Goal: Transaction & Acquisition: Purchase product/service

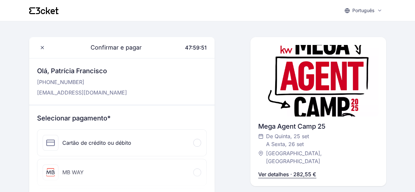
scroll to position [33, 0]
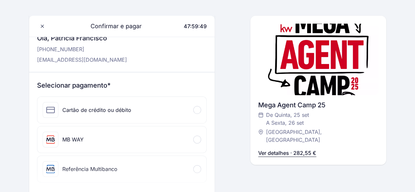
click at [199, 139] on div at bounding box center [197, 140] width 8 height 8
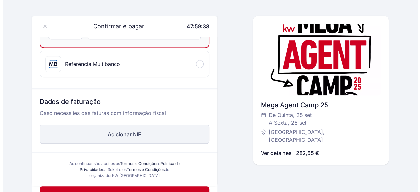
scroll to position [197, 0]
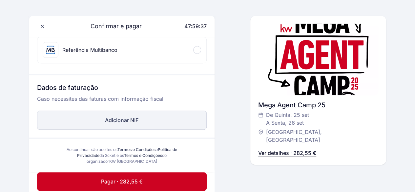
click at [119, 121] on button "Adicionar NIF" at bounding box center [122, 120] width 170 height 19
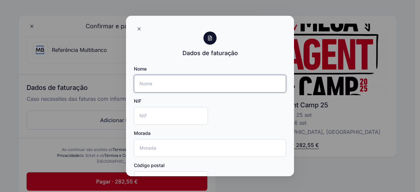
click at [152, 84] on input "Nome" at bounding box center [210, 84] width 152 height 18
paste input "Panorama Arrojado - Unipessoal Lda"
type input "Panorama Arrojado - Unipessoal Lda"
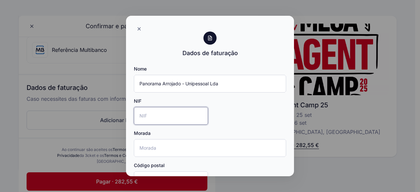
click at [161, 116] on input "NIF" at bounding box center [171, 116] width 74 height 18
paste input "515034274"
type input "515034274"
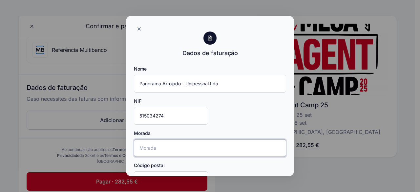
click at [160, 144] on input "Morada" at bounding box center [210, 148] width 152 height 18
paste input "[STREET_ADDRESS]"
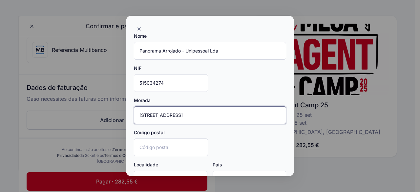
scroll to position [66, 0]
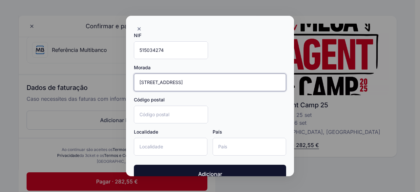
type input "[STREET_ADDRESS]"
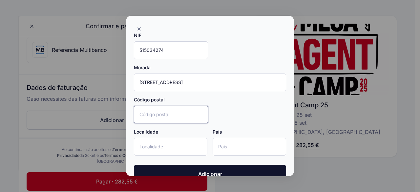
click at [181, 111] on input "Código postal" at bounding box center [171, 115] width 74 height 18
type input "2865-506"
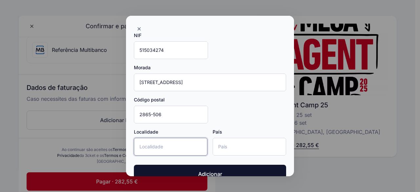
click at [171, 142] on input "Localidade" at bounding box center [171, 147] width 74 height 18
click at [156, 146] on input "Fernão ferro" at bounding box center [171, 147] width 74 height 18
type input "Fernão Ferro"
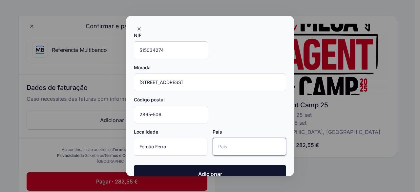
click at [224, 145] on input "País" at bounding box center [250, 147] width 74 height 18
type input "[GEOGRAPHIC_DATA]"
click at [238, 116] on div "Nome Panorama Arrojado - Unipessoal Lda NIF 515034274 Morada [STREET_ADDRESS][P…" at bounding box center [210, 80] width 152 height 161
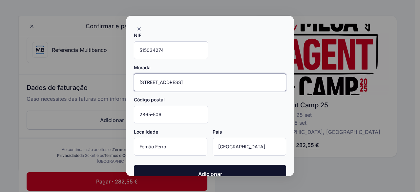
drag, startPoint x: 253, startPoint y: 81, endPoint x: 202, endPoint y: 86, distance: 51.8
click at [203, 86] on input "[STREET_ADDRESS]" at bounding box center [210, 83] width 152 height 18
type input "[STREET_ADDRESS]"
click at [241, 111] on div "Nome Panorama Arrojado - Unipessoal Lda NIF 515034274 Morada [STREET_ADDRESS]" at bounding box center [210, 80] width 152 height 161
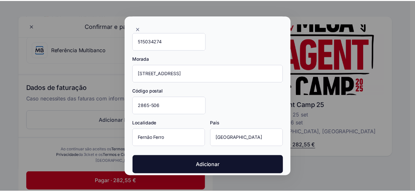
scroll to position [79, 0]
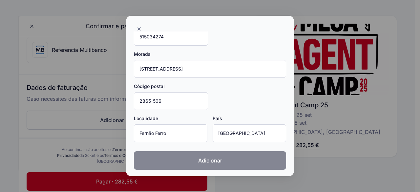
click at [204, 160] on span "Adicionar" at bounding box center [210, 161] width 24 height 8
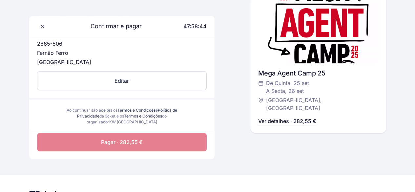
scroll to position [295, 0]
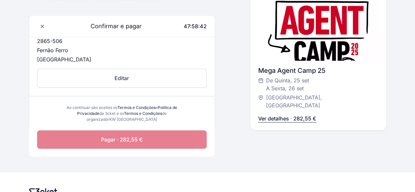
click at [109, 138] on span "Pagar · 282,55 €" at bounding box center [122, 140] width 42 height 8
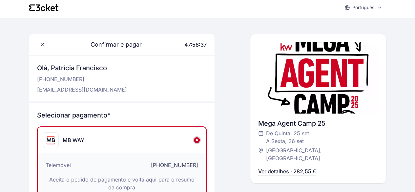
scroll to position [0, 0]
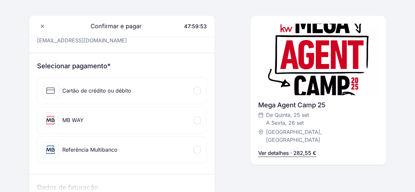
scroll to position [66, 0]
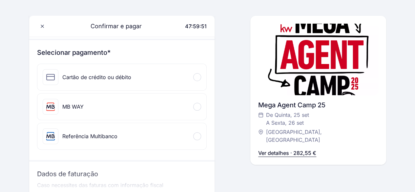
click at [197, 106] on span at bounding box center [197, 107] width 2 height 2
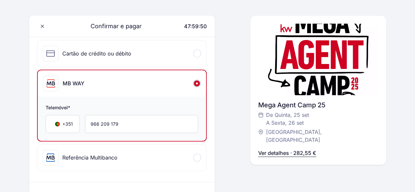
scroll to position [98, 0]
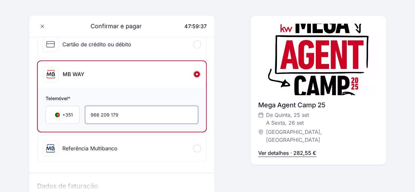
drag, startPoint x: 127, startPoint y: 111, endPoint x: 79, endPoint y: 113, distance: 48.6
click at [85, 113] on input "966 209 179" at bounding box center [142, 115] width 114 height 18
paste input "35 019 701"
type input "935 019 701"
click at [205, 167] on div "Selecionar pagamento* Cartão de crédito ou débito Informação do cartão MB WAY T…" at bounding box center [122, 89] width 186 height 165
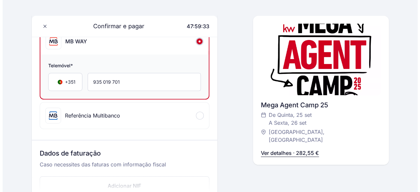
scroll to position [164, 0]
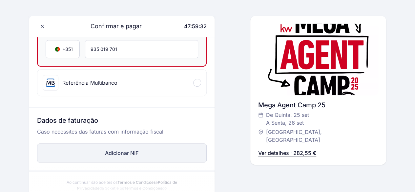
click at [123, 152] on button "Adicionar NIF" at bounding box center [122, 152] width 170 height 19
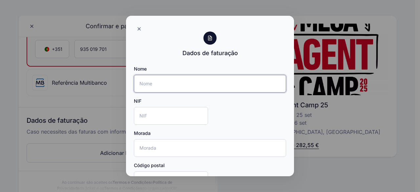
click at [160, 82] on input "Nome" at bounding box center [210, 84] width 152 height 18
type input "Panorama Arrojado - Unipessoal Lda"
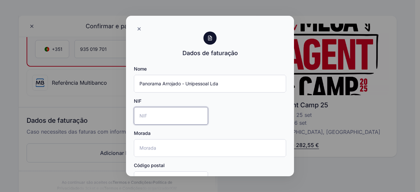
click at [161, 118] on input "NIF" at bounding box center [171, 116] width 74 height 18
paste input "515034274"
type input "515034274"
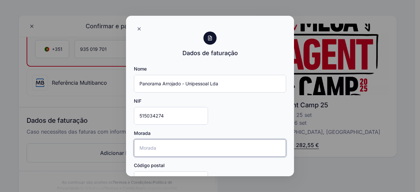
click at [159, 148] on input "Morada" at bounding box center [210, 148] width 152 height 18
type input "R"
paste input "[STREET_ADDRESS]"
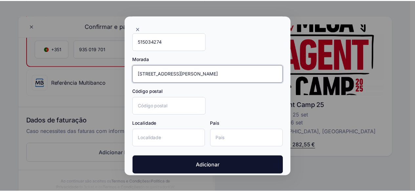
scroll to position [79, 0]
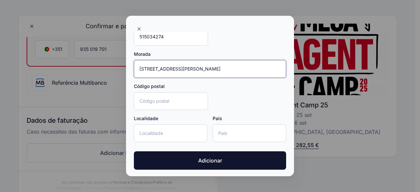
drag, startPoint x: 202, startPoint y: 67, endPoint x: 223, endPoint y: 67, distance: 20.7
click at [223, 67] on input "[STREET_ADDRESS]" at bounding box center [210, 69] width 152 height 18
type input "Rua Cidade de Lisboa, Nº 31 Fernão Ferro"
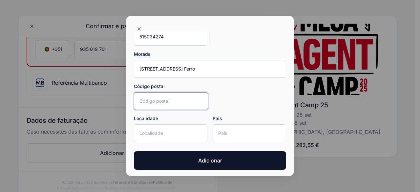
click at [164, 98] on input "Código postal" at bounding box center [171, 101] width 74 height 18
click at [144, 104] on input "Código postal" at bounding box center [171, 101] width 74 height 18
paste input "2865-506"
type input "2865-506"
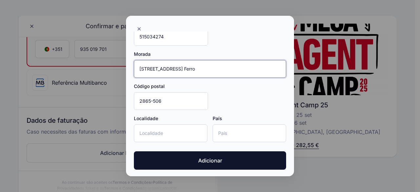
drag, startPoint x: 203, startPoint y: 68, endPoint x: 230, endPoint y: 68, distance: 26.9
click at [230, 68] on input "Rua Cidade de Lisboa, Nº 31 Fernão Ferro" at bounding box center [210, 69] width 152 height 18
type input "[STREET_ADDRESS]"
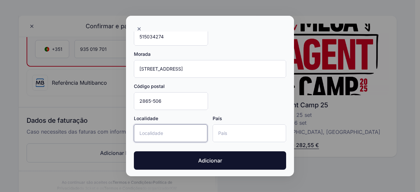
click at [161, 129] on input "Localidade" at bounding box center [171, 133] width 74 height 18
paste input "Fernão Ferro"
type input "Fernão Ferro"
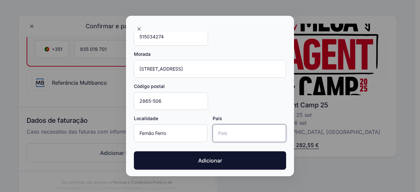
click at [219, 131] on input "País" at bounding box center [250, 133] width 74 height 18
type input "[GEOGRAPHIC_DATA]"
drag, startPoint x: 246, startPoint y: 117, endPoint x: 246, endPoint y: 112, distance: 5.0
click at [246, 116] on div "País" at bounding box center [250, 118] width 74 height 7
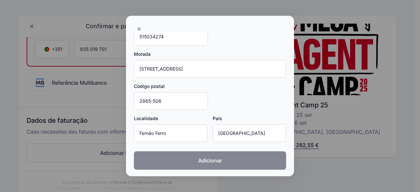
click at [203, 164] on button "Adicionar" at bounding box center [210, 160] width 152 height 18
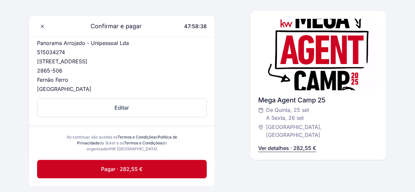
scroll to position [295, 0]
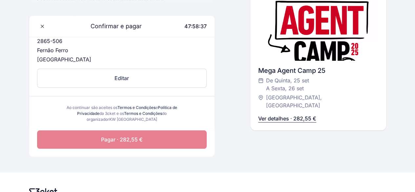
click at [118, 140] on span "Pagar · 282,55 €" at bounding box center [122, 140] width 42 height 8
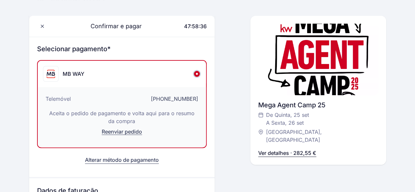
scroll to position [69, 0]
